Goal: Transaction & Acquisition: Purchase product/service

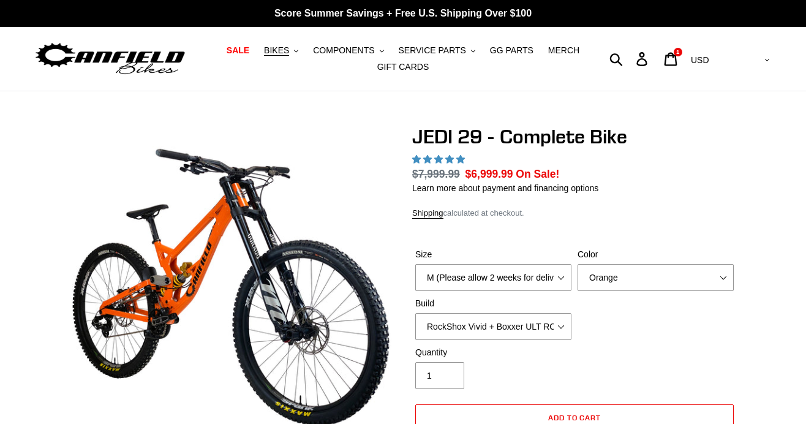
select select "L (Please allow 2 weeks for delivery)"
click at [416, 264] on select "M (Please allow 2 weeks for delivery) L (Please allow 2 weeks for delivery) XL …" at bounding box center [494, 277] width 156 height 27
select select "highest-rating"
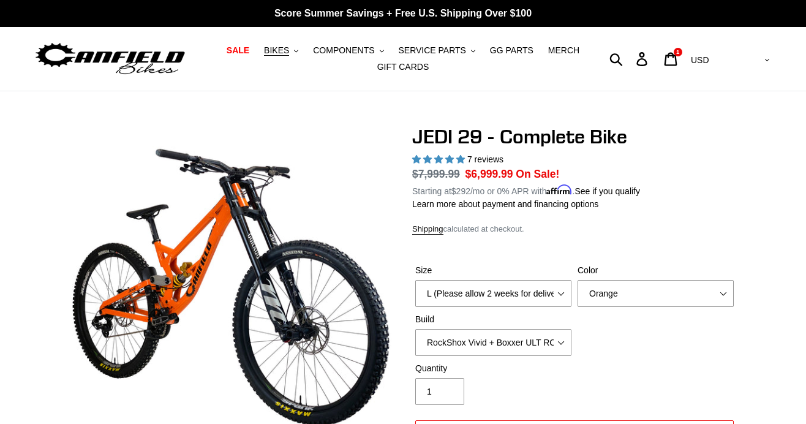
click at [576, 316] on div "Size M (Please allow 2 weeks for delivery) L (Please allow 2 weeks for delivery…" at bounding box center [574, 313] width 325 height 98
